Goal: Transaction & Acquisition: Purchase product/service

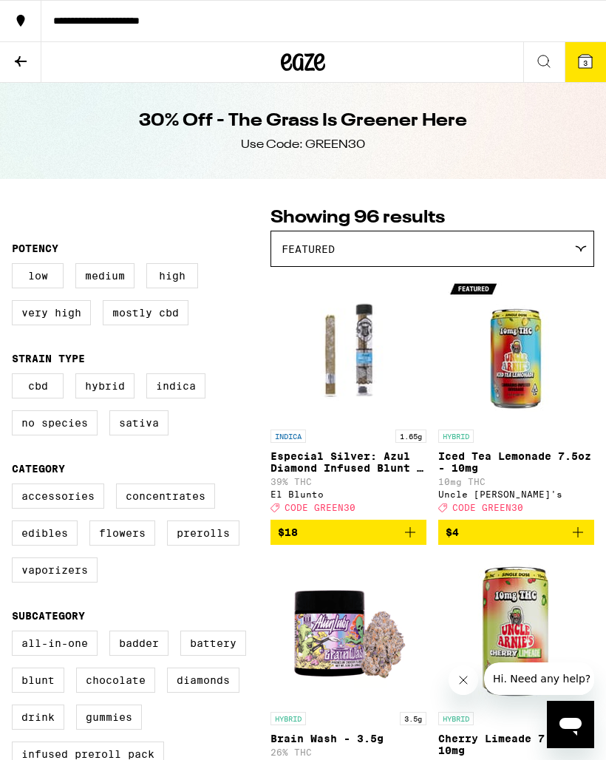
click at [19, 64] on icon at bounding box center [21, 61] width 12 height 10
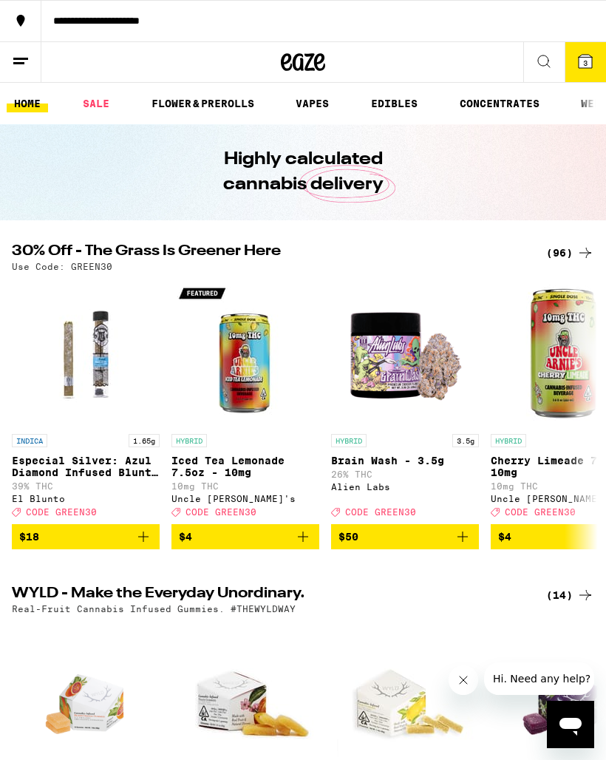
click at [100, 108] on link "SALE" at bounding box center [95, 104] width 41 height 18
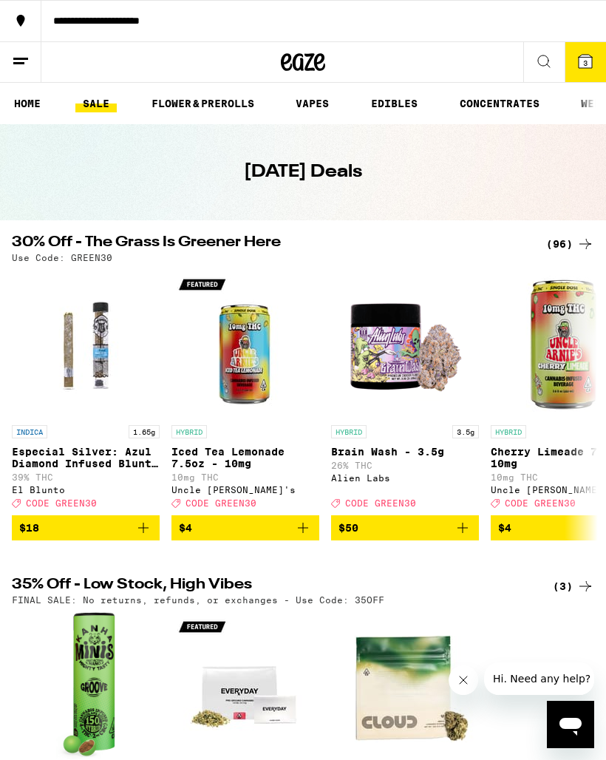
click at [30, 108] on link "HOME" at bounding box center [27, 104] width 41 height 18
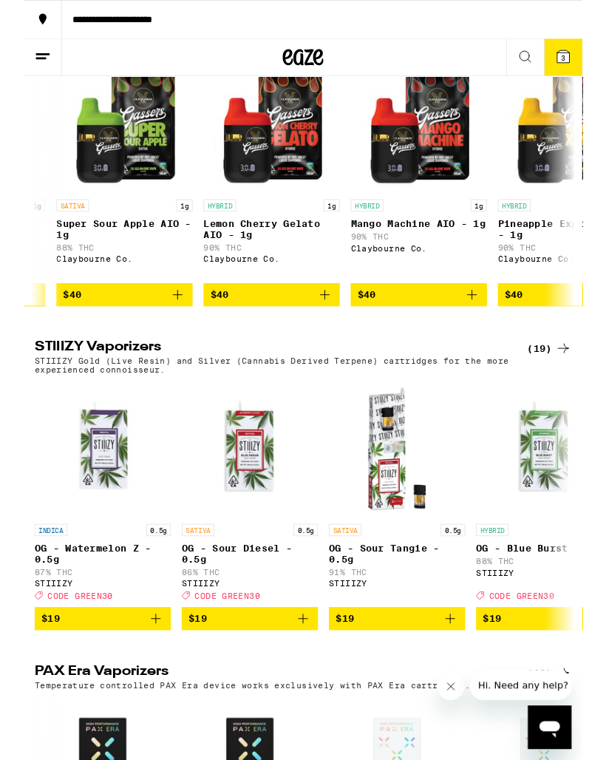
scroll to position [0, 8127]
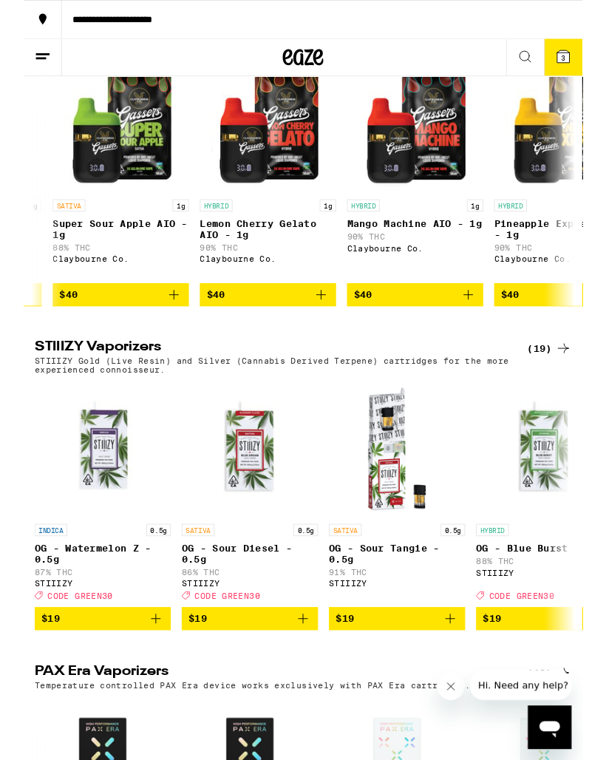
click at [271, 209] on img "Open page for Lemon Cherry Gelato AIO - 1g from Claybourne Co." at bounding box center [266, 135] width 148 height 148
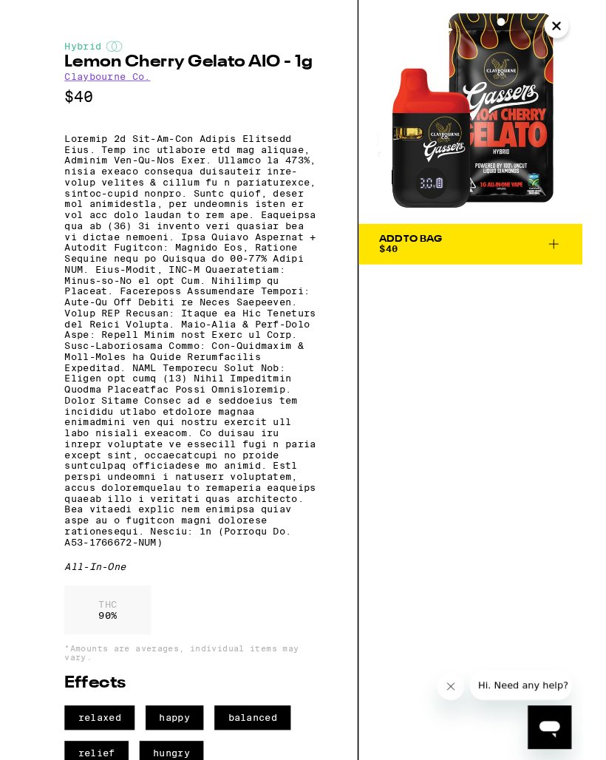
click at [585, 26] on icon "Close" at bounding box center [578, 28] width 18 height 22
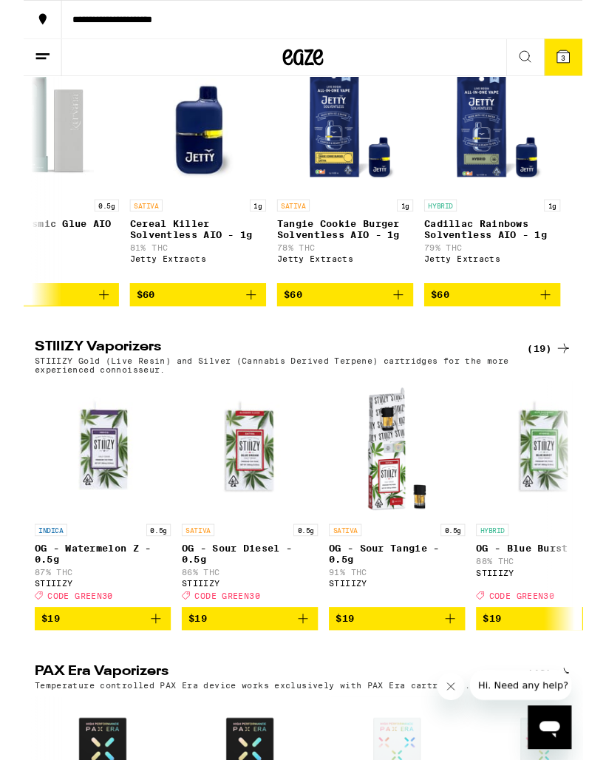
scroll to position [0, 9641]
click at [331, 209] on img "Open page for Tangie Cookie Burger Solventless AIO - 1g from Jetty Extracts" at bounding box center [349, 135] width 148 height 148
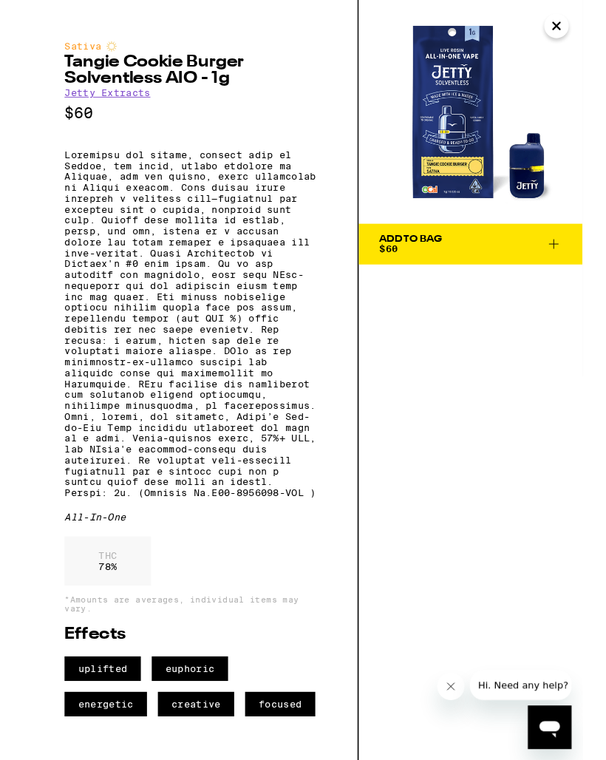
click at [572, 29] on icon "Close" at bounding box center [578, 28] width 18 height 22
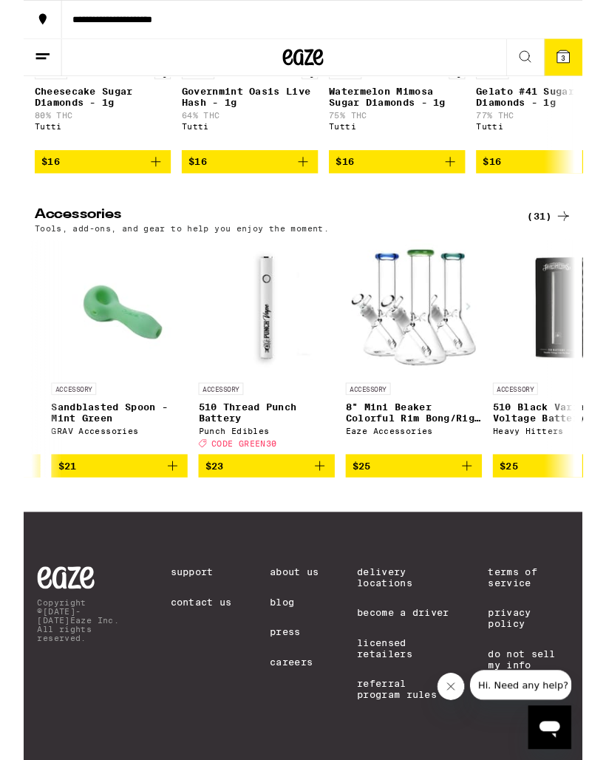
scroll to position [0, 2856]
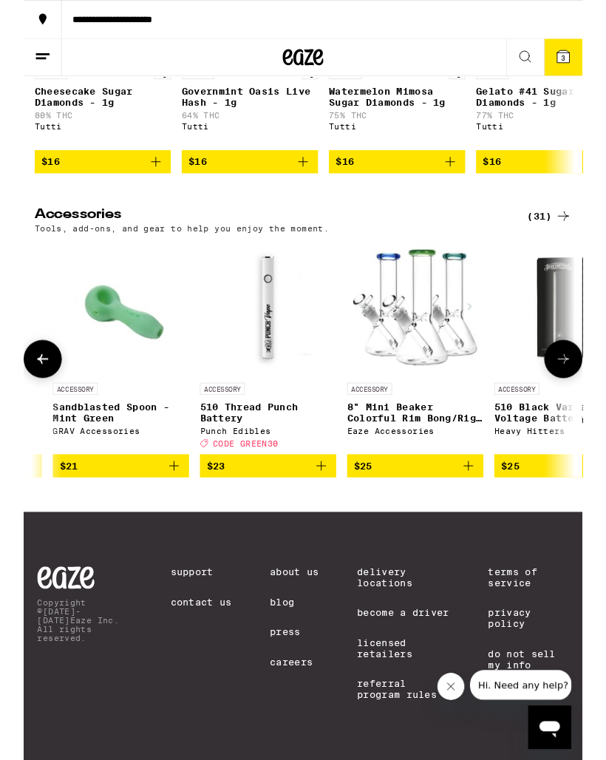
click at [265, 330] on img "Open page for 510 Thread Punch Battery from Punch Edibles" at bounding box center [266, 334] width 148 height 148
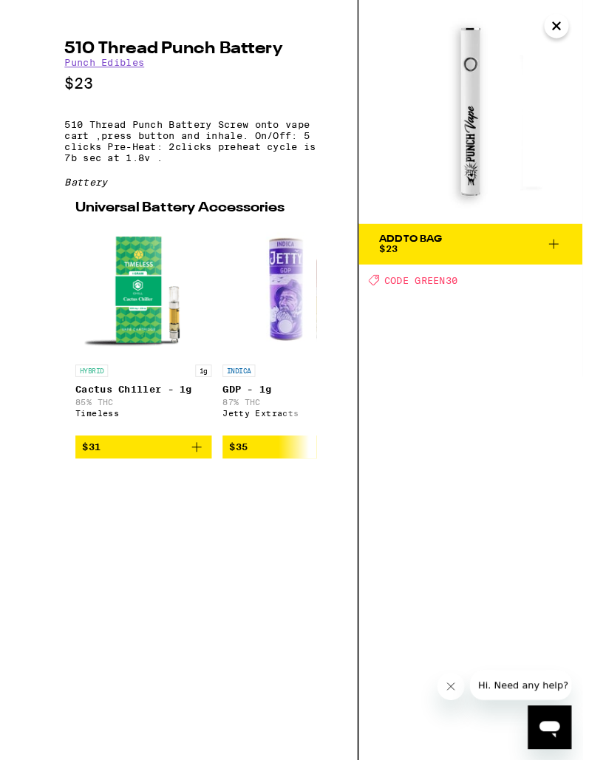
click at [571, 32] on icon "Close" at bounding box center [578, 28] width 18 height 22
